Goal: Information Seeking & Learning: Learn about a topic

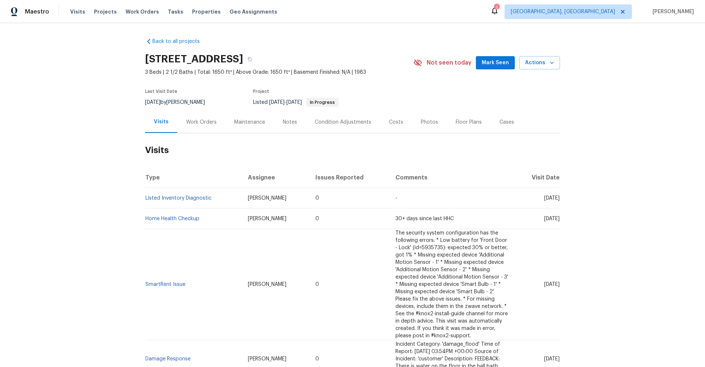
click at [429, 122] on div "Photos" at bounding box center [429, 122] width 17 height 7
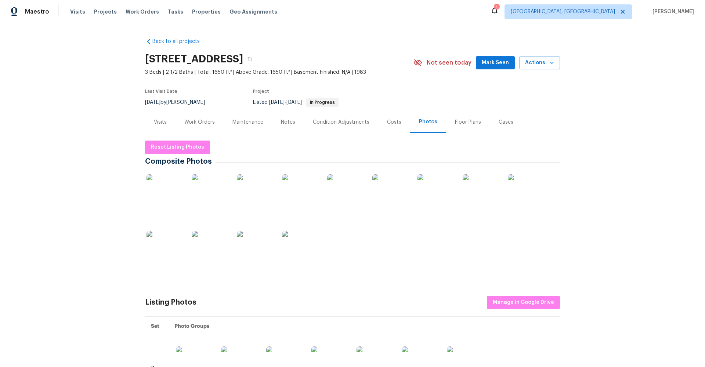
click at [300, 187] on img at bounding box center [300, 193] width 37 height 37
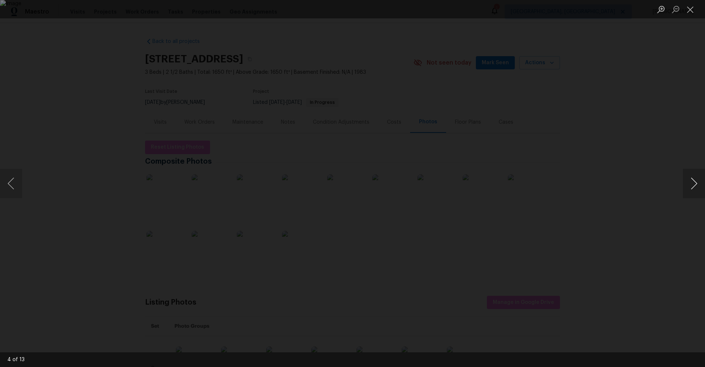
click at [696, 185] on button "Next image" at bounding box center [694, 183] width 22 height 29
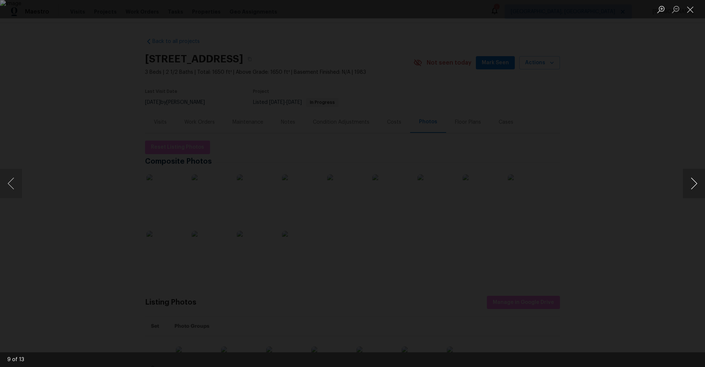
click at [696, 185] on button "Next image" at bounding box center [694, 183] width 22 height 29
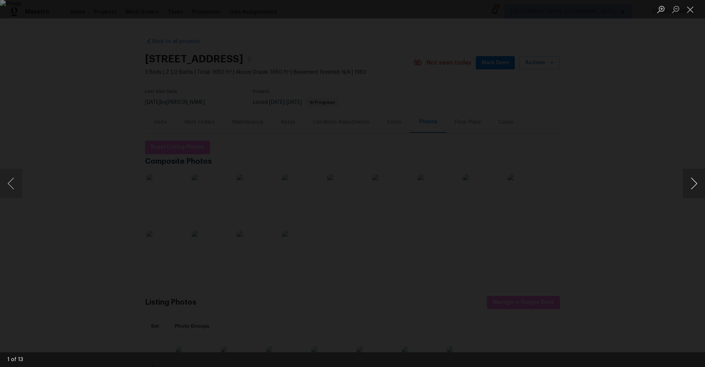
click at [696, 185] on button "Next image" at bounding box center [694, 183] width 22 height 29
click at [638, 155] on div "Lightbox" at bounding box center [352, 183] width 705 height 367
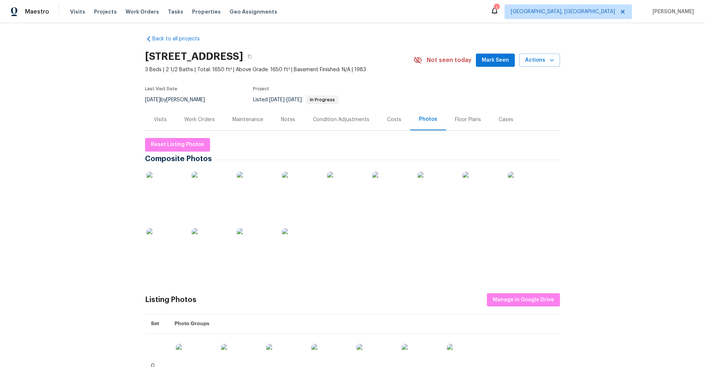
scroll to position [3, 0]
